Goal: Task Accomplishment & Management: Use online tool/utility

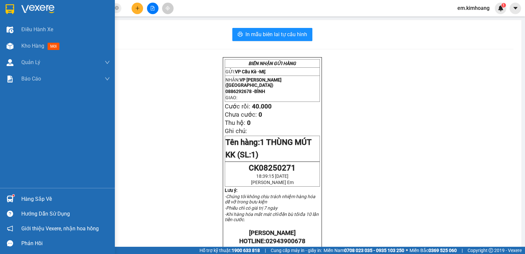
drag, startPoint x: 37, startPoint y: 198, endPoint x: 66, endPoint y: 206, distance: 30.1
click at [38, 198] on div "Hàng sắp về" at bounding box center [65, 199] width 89 height 10
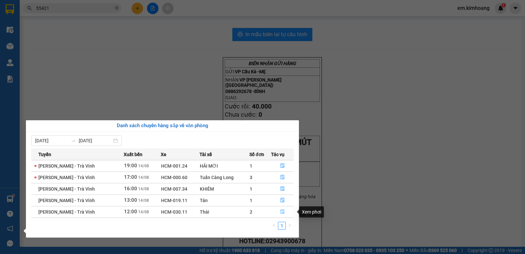
click at [281, 211] on icon "file-done" at bounding box center [282, 211] width 5 height 5
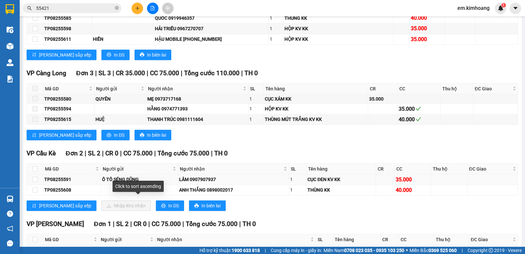
scroll to position [710, 0]
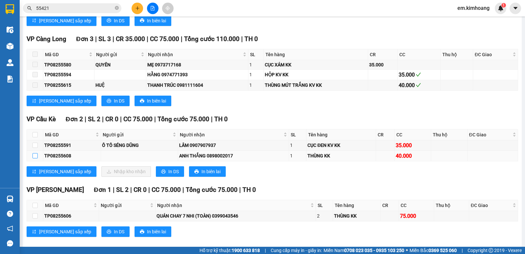
click at [36, 158] on label at bounding box center [35, 155] width 5 height 7
click at [36, 158] on input "checkbox" at bounding box center [35, 155] width 5 height 5
checkbox input "true"
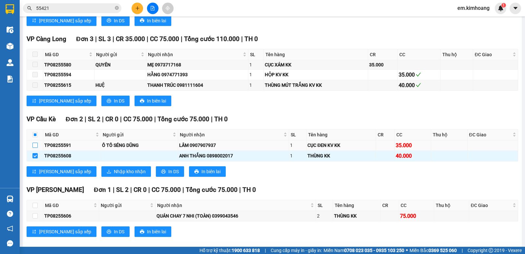
drag, startPoint x: 34, startPoint y: 151, endPoint x: 78, endPoint y: 174, distance: 49.4
click at [35, 148] on input "checkbox" at bounding box center [35, 145] width 5 height 5
checkbox input "true"
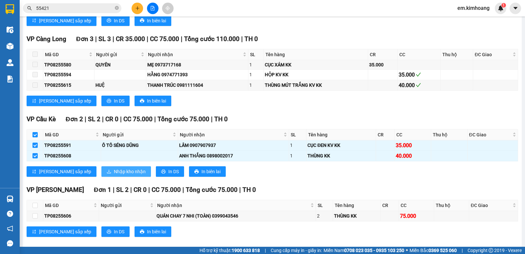
click at [114, 173] on span "Nhập kho nhận" at bounding box center [130, 171] width 32 height 7
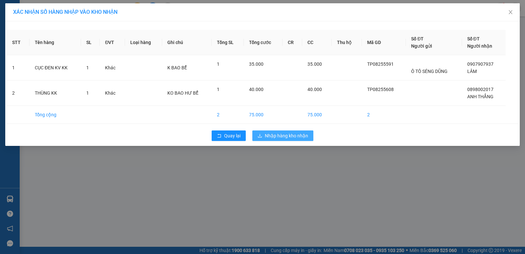
click at [276, 136] on span "Nhập hàng kho nhận" at bounding box center [286, 135] width 43 height 7
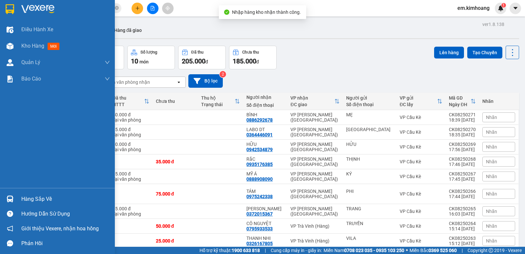
click at [32, 197] on div "Hàng sắp về" at bounding box center [65, 199] width 89 height 10
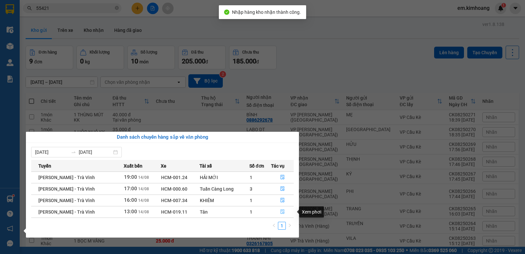
click at [282, 210] on icon "file-done" at bounding box center [283, 212] width 4 height 5
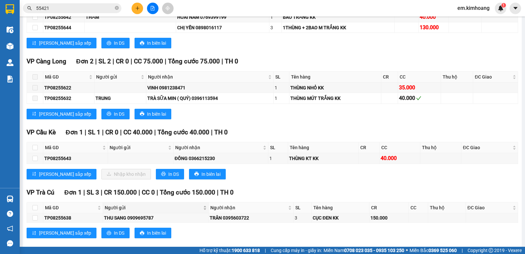
scroll to position [462, 0]
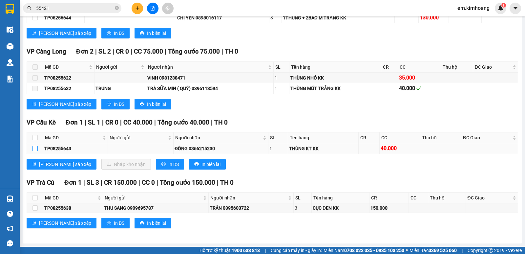
click at [34, 147] on input "checkbox" at bounding box center [35, 148] width 5 height 5
checkbox input "true"
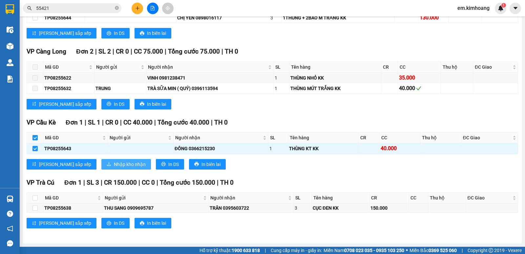
click at [107, 163] on icon "download" at bounding box center [109, 164] width 5 height 5
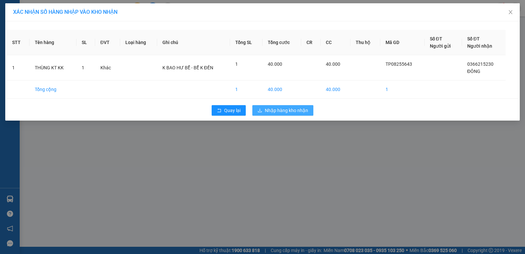
drag, startPoint x: 283, startPoint y: 107, endPoint x: 235, endPoint y: 122, distance: 50.8
click at [278, 112] on span "Nhập hàng kho nhận" at bounding box center [286, 110] width 43 height 7
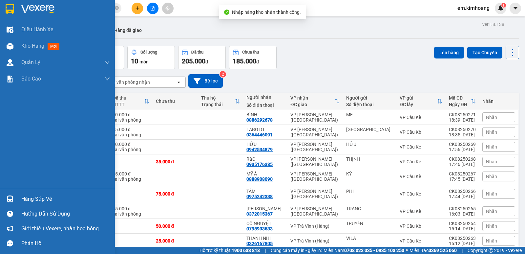
drag, startPoint x: 29, startPoint y: 197, endPoint x: 36, endPoint y: 197, distance: 6.6
click at [31, 197] on div "Hàng sắp về" at bounding box center [65, 199] width 89 height 10
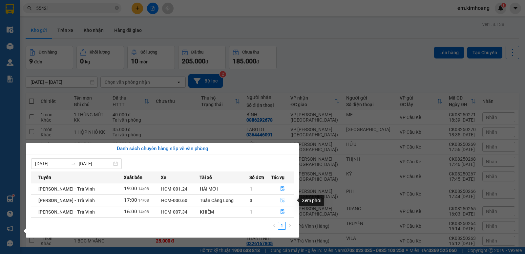
click at [281, 198] on icon "file-done" at bounding box center [282, 200] width 5 height 5
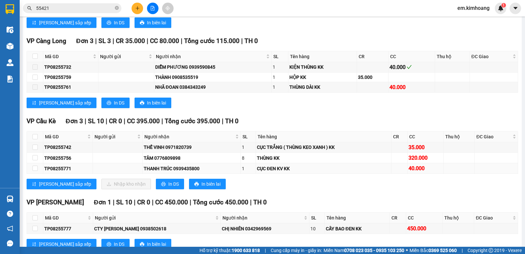
scroll to position [825, 0]
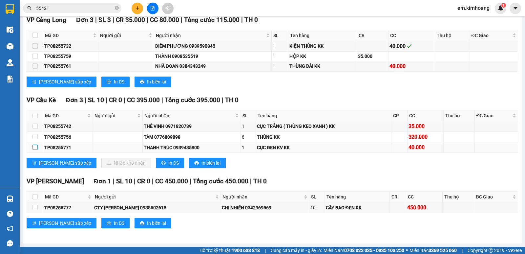
click at [35, 145] on input "checkbox" at bounding box center [35, 147] width 5 height 5
checkbox input "true"
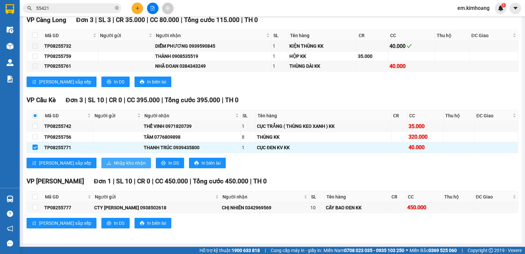
click at [114, 163] on span "Nhập kho nhận" at bounding box center [130, 162] width 32 height 7
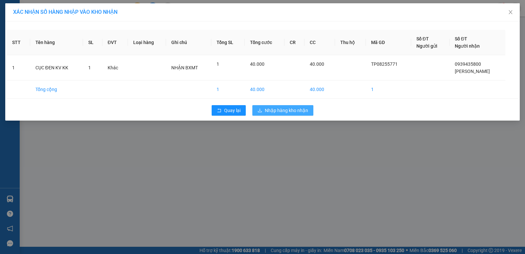
drag, startPoint x: 279, startPoint y: 110, endPoint x: 208, endPoint y: 126, distance: 72.4
click at [279, 113] on span "Nhập hàng kho nhận" at bounding box center [286, 110] width 43 height 7
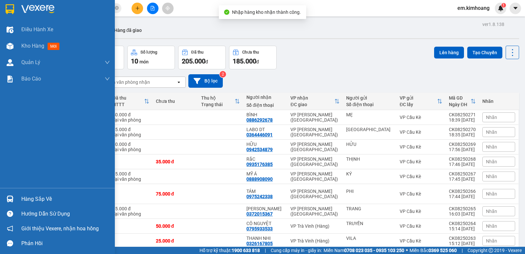
click at [51, 198] on div "Hàng sắp về" at bounding box center [65, 199] width 89 height 10
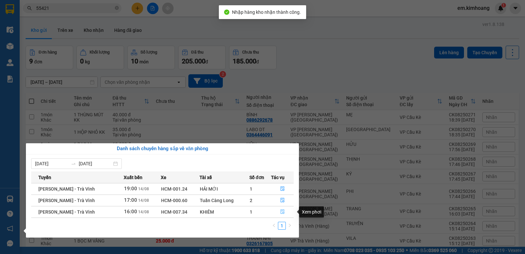
click at [283, 211] on icon "file-done" at bounding box center [282, 211] width 5 height 5
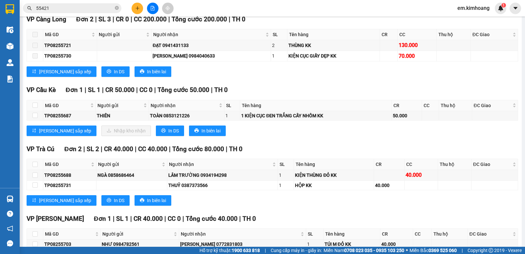
scroll to position [768, 0]
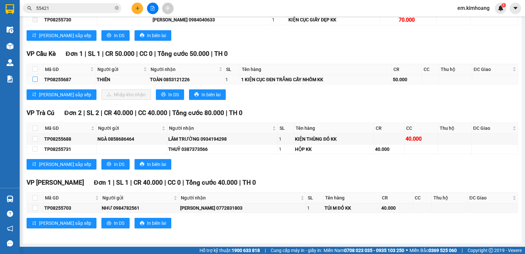
click at [35, 79] on input "checkbox" at bounding box center [35, 79] width 5 height 5
checkbox input "true"
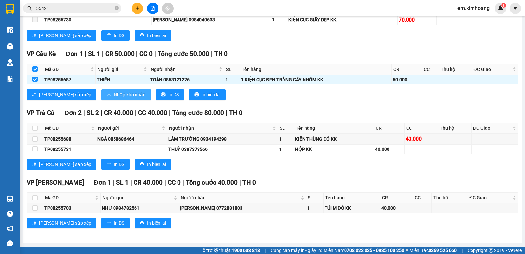
click at [114, 93] on span "Nhập kho nhận" at bounding box center [130, 94] width 32 height 7
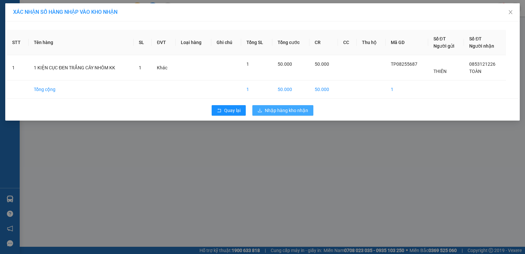
click at [282, 108] on span "Nhập hàng kho nhận" at bounding box center [286, 110] width 43 height 7
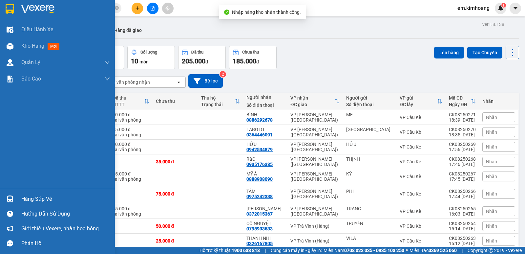
drag, startPoint x: 26, startPoint y: 199, endPoint x: 105, endPoint y: 195, distance: 79.3
click at [40, 198] on div "Hàng sắp về" at bounding box center [65, 199] width 89 height 10
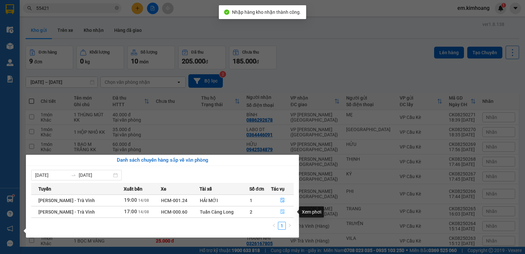
click at [281, 210] on icon "file-done" at bounding box center [282, 211] width 5 height 5
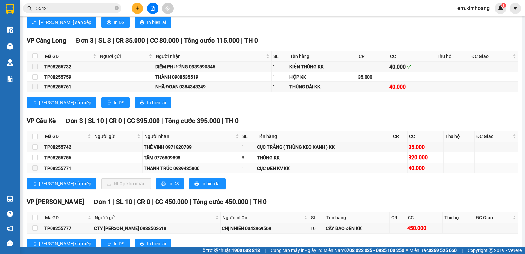
scroll to position [825, 0]
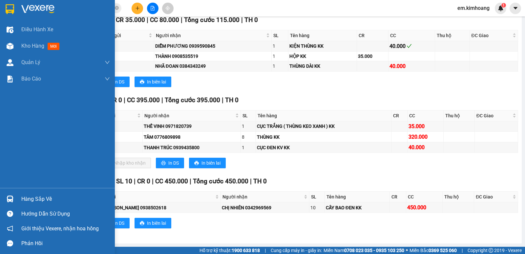
drag, startPoint x: 43, startPoint y: 199, endPoint x: 70, endPoint y: 198, distance: 27.3
click at [59, 198] on div "Hàng sắp về" at bounding box center [65, 199] width 89 height 10
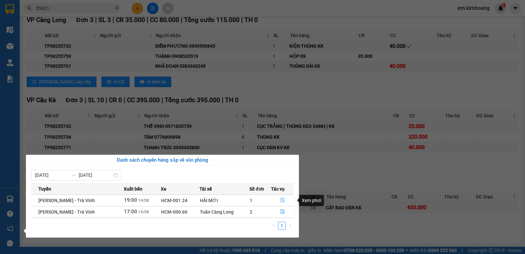
click at [280, 198] on button "button" at bounding box center [283, 200] width 22 height 11
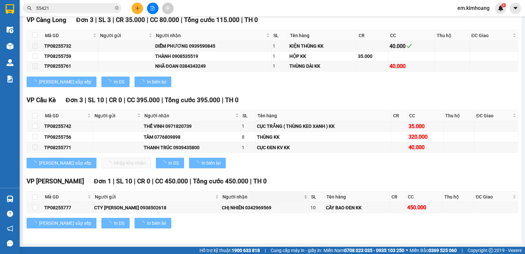
click at [280, 198] on span "Người nhận" at bounding box center [263, 196] width 80 height 7
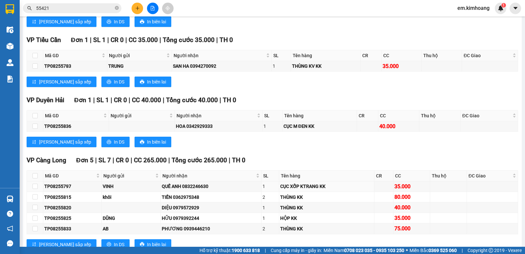
scroll to position [878, 0]
